Goal: Transaction & Acquisition: Obtain resource

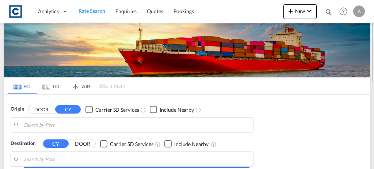
type input "GB-BT41, Antrim and [GEOGRAPHIC_DATA]"
type input "[GEOGRAPHIC_DATA], PKKHI"
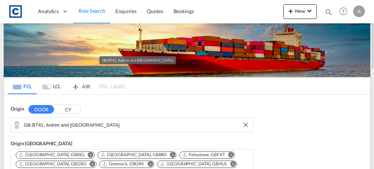
click at [91, 124] on input "GB-BT41, Antrim and [GEOGRAPHIC_DATA]" at bounding box center [137, 124] width 226 height 11
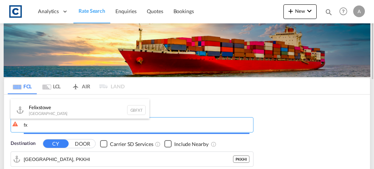
type input "f"
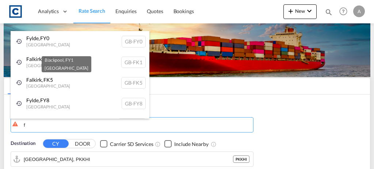
type input "f"
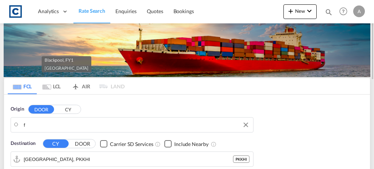
click at [175, 124] on body "Analytics Dashboard Rate Search Enquiries Quotes Bookings" at bounding box center [187, 84] width 374 height 169
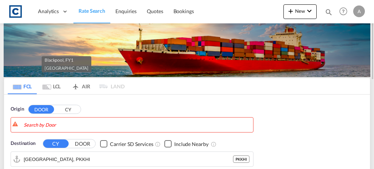
click at [71, 107] on button "CY" at bounding box center [68, 110] width 26 height 8
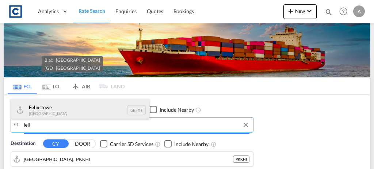
click at [65, 113] on div "Feli xstowe [GEOGRAPHIC_DATA] GBFXT" at bounding box center [80, 110] width 139 height 22
type input "Felixstowe, GBFXT"
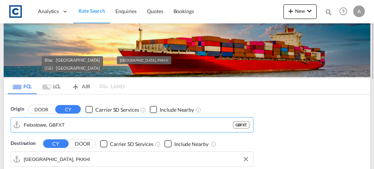
click at [68, 156] on input "[GEOGRAPHIC_DATA], PKKHI" at bounding box center [137, 159] width 226 height 11
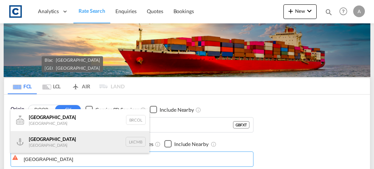
click at [99, 137] on div "Colombo [GEOGRAPHIC_DATA] LKCMB" at bounding box center [80, 142] width 139 height 22
type input "Colombo, LKCMB"
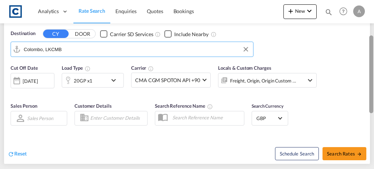
scroll to position [111, 0]
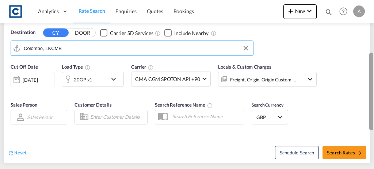
drag, startPoint x: 373, startPoint y: 52, endPoint x: 367, endPoint y: 104, distance: 51.8
click at [367, 104] on md-content "Analytics Dashboard Rate Search Enquiries Quotes Bookings New Quote Bookings" at bounding box center [187, 84] width 374 height 169
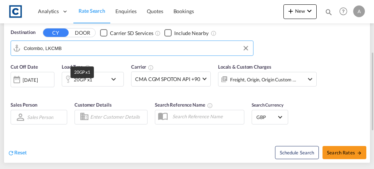
click at [83, 81] on div "20GP x1" at bounding box center [83, 80] width 19 height 10
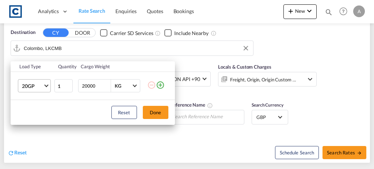
click at [30, 87] on span "20GP" at bounding box center [32, 86] width 21 height 7
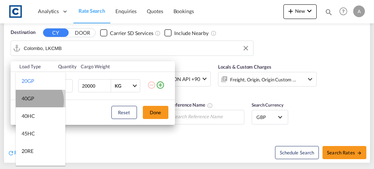
click at [33, 101] on div "40GP" at bounding box center [28, 98] width 13 height 7
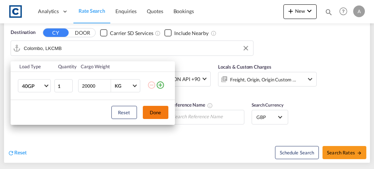
click at [154, 109] on button "Done" at bounding box center [156, 112] width 26 height 13
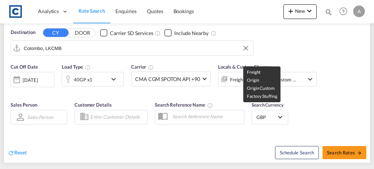
click at [256, 76] on body "Analytics Dashboard Rate Search Enquiries Quotes Bookings" at bounding box center [187, 84] width 374 height 169
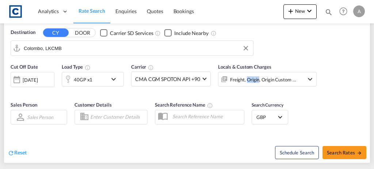
click at [256, 76] on div "Freight, Origin, Origin Custom +1" at bounding box center [263, 80] width 66 height 10
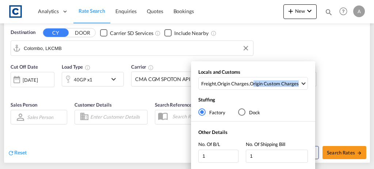
click at [256, 76] on div "Locals and Customs Freight , Origin Charges , Origin Custom Charges Clear All S…" at bounding box center [253, 81] width 124 height 25
click at [253, 81] on div "Origin Custom Charges" at bounding box center [274, 83] width 49 height 7
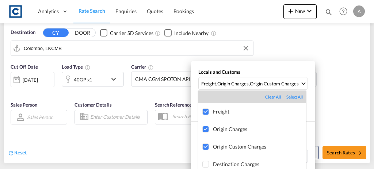
click at [348, 87] on md-backdrop at bounding box center [187, 84] width 374 height 169
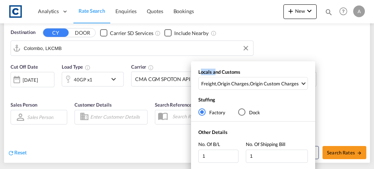
click at [348, 87] on div "Locals and Customs Freight , Origin Charges , Origin Custom Charges Stuffing Fa…" at bounding box center [187, 84] width 374 height 169
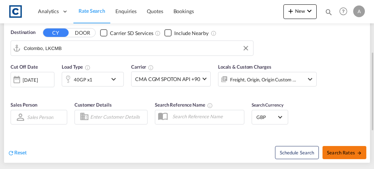
click at [344, 151] on span "Search Rates" at bounding box center [344, 153] width 35 height 6
type input "GBFXT to LKCMB / [DATE]"
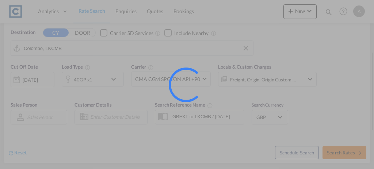
click at [344, 151] on div at bounding box center [187, 84] width 374 height 169
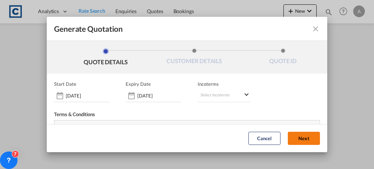
click at [301, 140] on button "Next" at bounding box center [304, 138] width 32 height 13
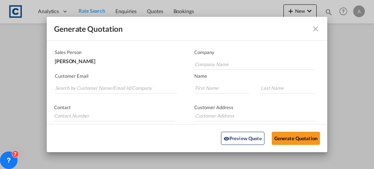
scroll to position [42, 0]
click at [89, 88] on input "Search by Customer Name/Email Id/Company" at bounding box center [116, 87] width 122 height 11
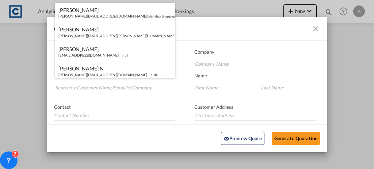
paste input "[PERSON_NAME][EMAIL_ADDRESS][PERSON_NAME][DOMAIN_NAME]"
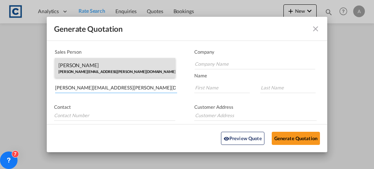
type input "[PERSON_NAME][EMAIL_ADDRESS][PERSON_NAME][DOMAIN_NAME]"
click at [125, 70] on div "[PERSON_NAME] [PERSON_NAME][EMAIL_ADDRESS][PERSON_NAME][DOMAIN_NAME] | [PERSON_…" at bounding box center [115, 68] width 121 height 20
type input "[PERSON_NAME] Logisitcs"
type input "[PERSON_NAME]"
type input "Locarno"
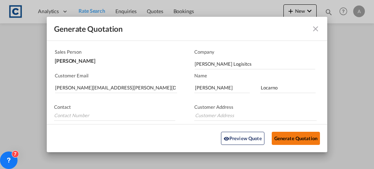
click at [279, 139] on button "Generate Quotation" at bounding box center [296, 138] width 48 height 13
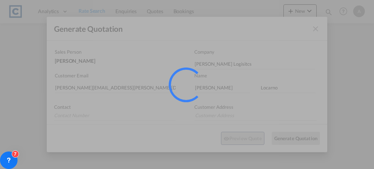
scroll to position [24, 0]
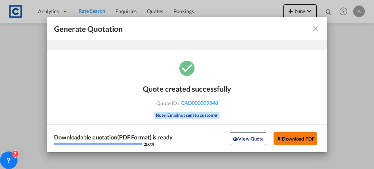
click at [284, 142] on button "Download PDF" at bounding box center [295, 138] width 43 height 13
